Goal: Task Accomplishment & Management: Complete application form

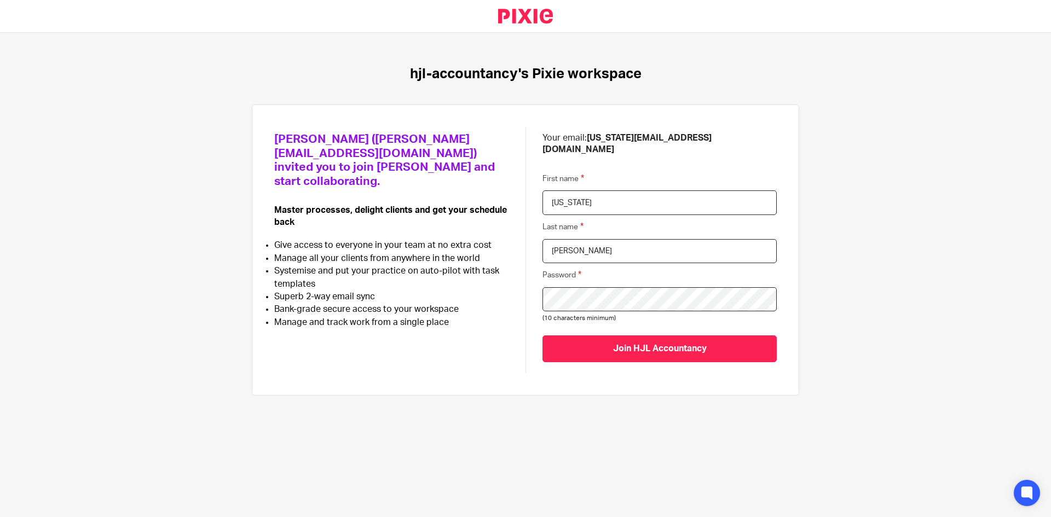
click at [503, 285] on div "[PERSON_NAME] ([PERSON_NAME][EMAIL_ADDRESS][DOMAIN_NAME]) invited you to join […" at bounding box center [525, 250] width 502 height 246
click at [489, 283] on div "[PERSON_NAME] ([PERSON_NAME][EMAIL_ADDRESS][DOMAIN_NAME]) invited you to join […" at bounding box center [525, 250] width 502 height 246
click at [683, 343] on input "Join HJL Accountancy" at bounding box center [659, 348] width 234 height 27
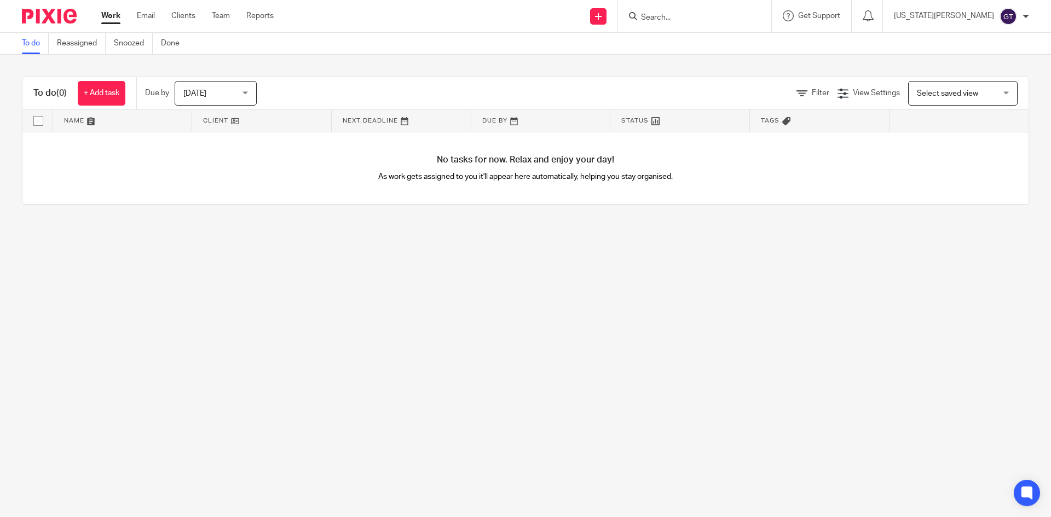
click at [1024, 16] on div at bounding box center [1025, 16] width 7 height 7
click at [945, 258] on main "To do Reassigned Snoozed Done To do (0) + Add task Due by [DATE] [DATE] [DATE] …" at bounding box center [525, 258] width 1051 height 517
